Goal: Information Seeking & Learning: Learn about a topic

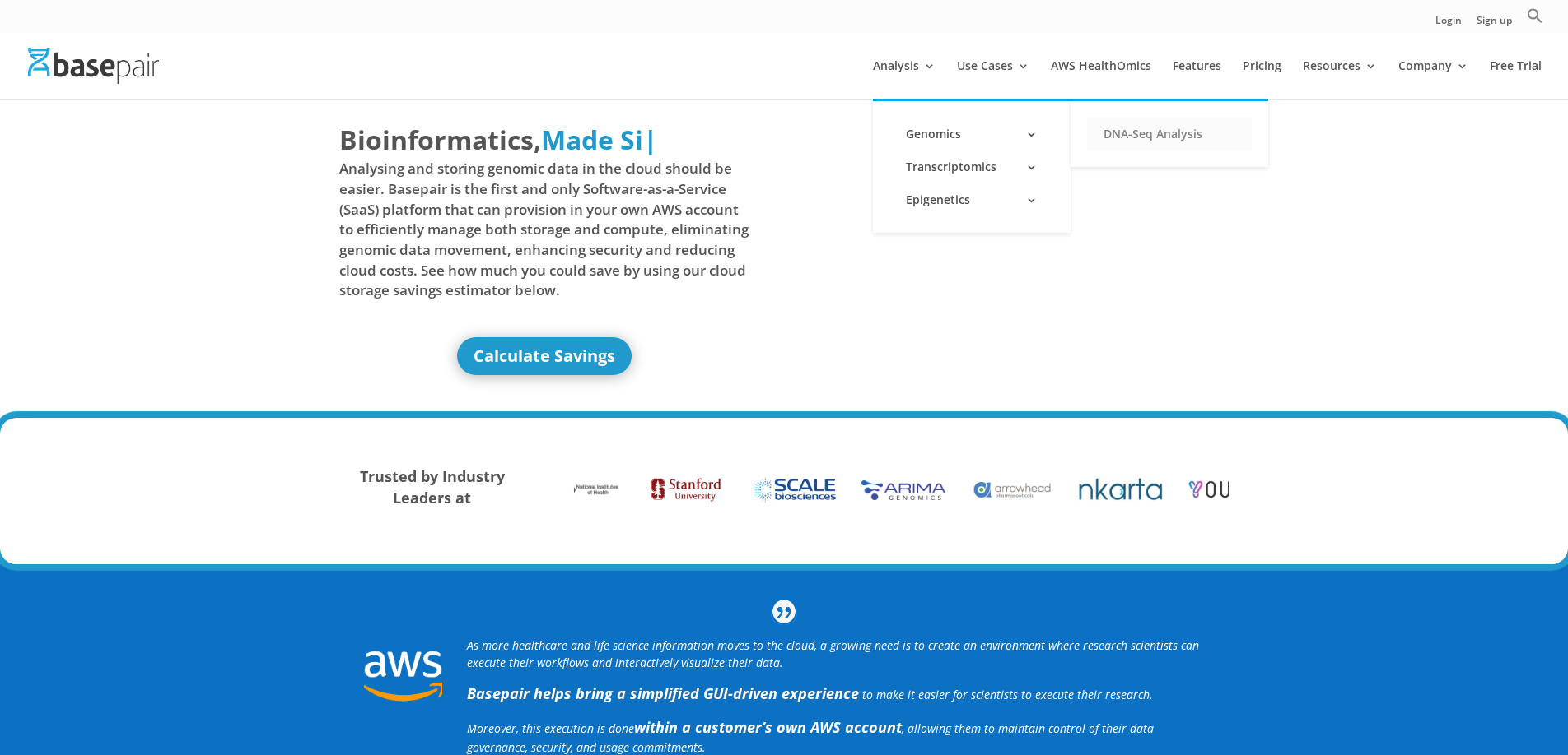
click at [1193, 131] on link "DNA-Seq Analysis" at bounding box center [1169, 134] width 165 height 33
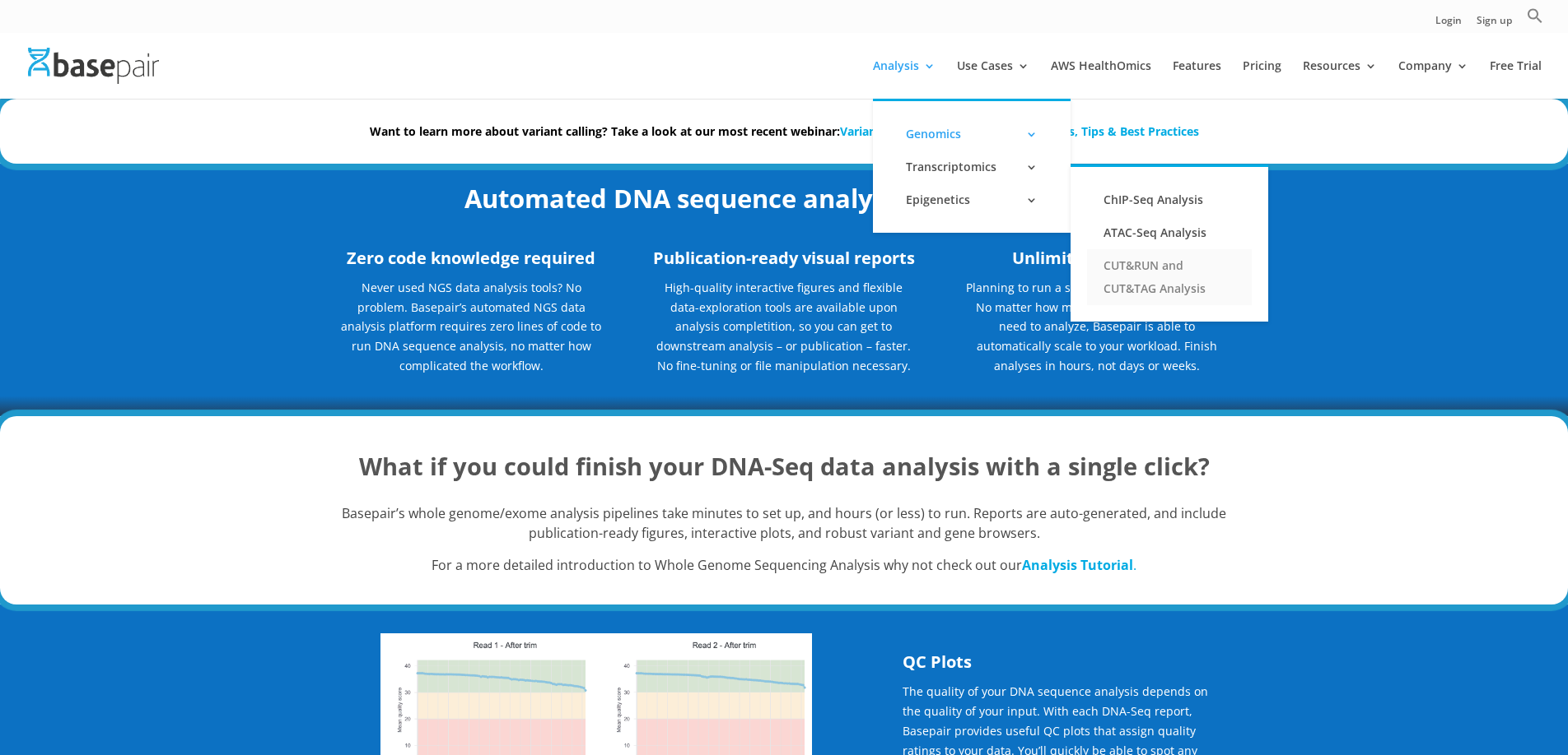
click at [1126, 268] on link "CUT&RUN and CUT&TAG Analysis" at bounding box center [1169, 277] width 165 height 56
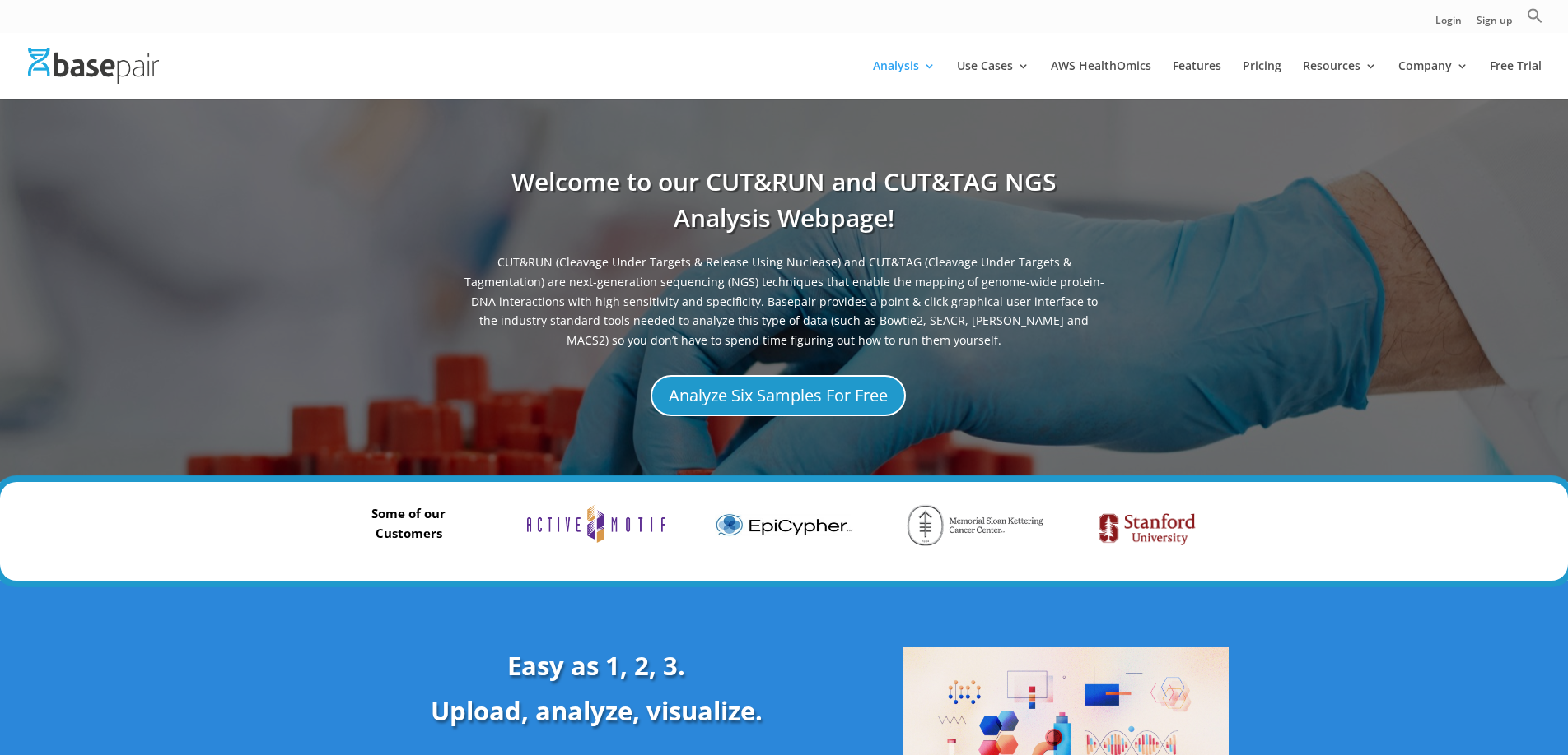
click at [778, 530] on img at bounding box center [783, 525] width 138 height 41
